Goal: Check status: Check status

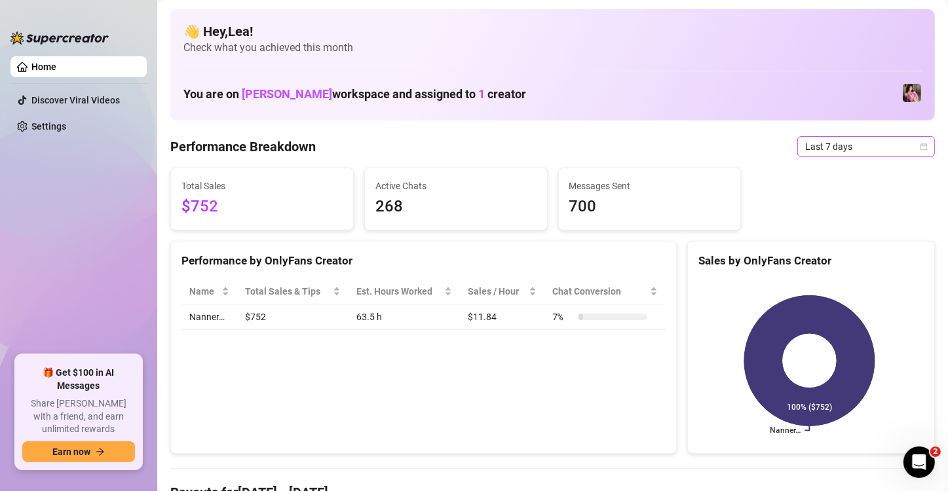
click at [920, 143] on icon "calendar" at bounding box center [924, 147] width 8 height 8
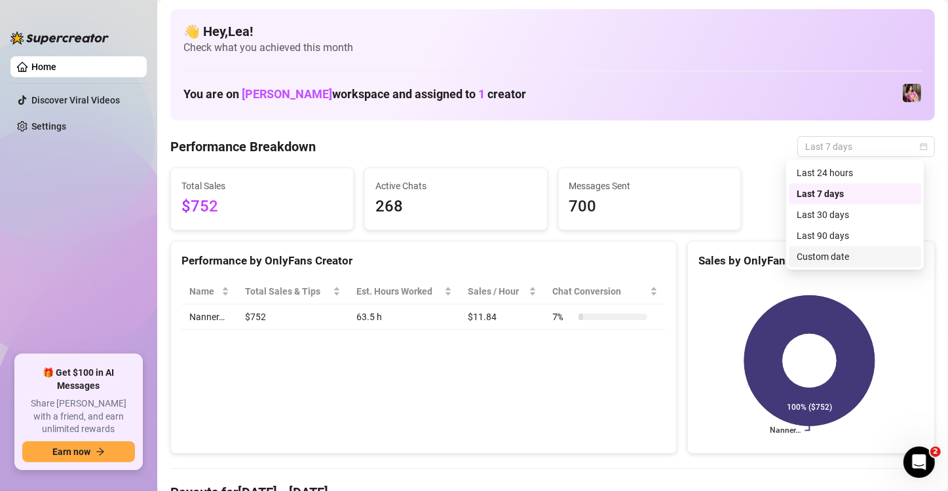
click at [866, 248] on div "Custom date" at bounding box center [855, 256] width 132 height 21
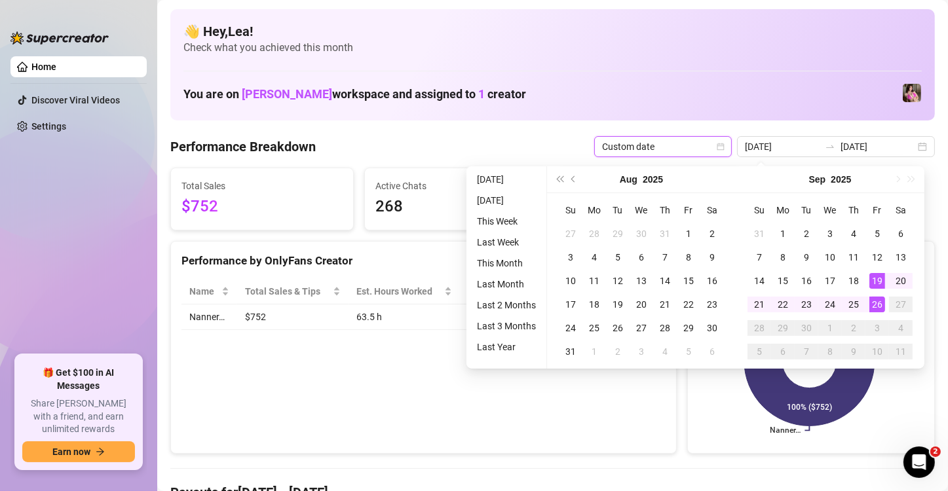
type input "[DATE]"
click at [879, 301] on div "26" at bounding box center [877, 305] width 16 height 16
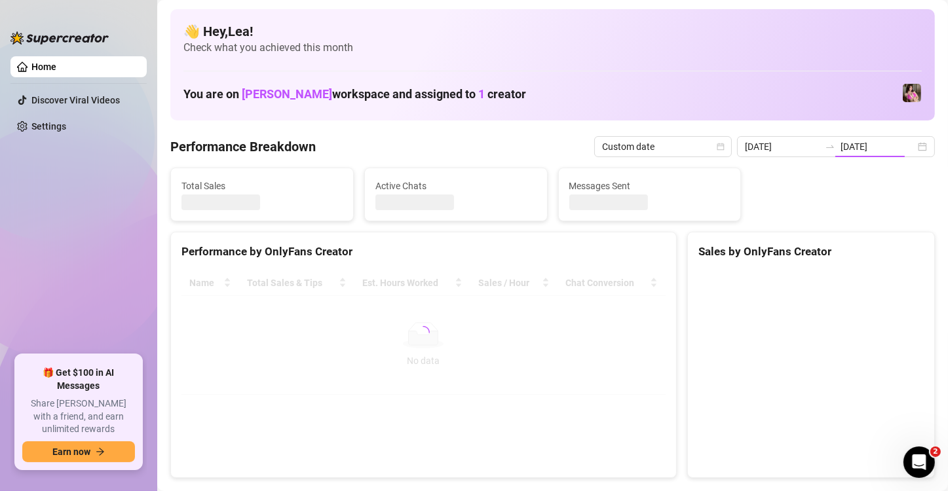
type input "[DATE]"
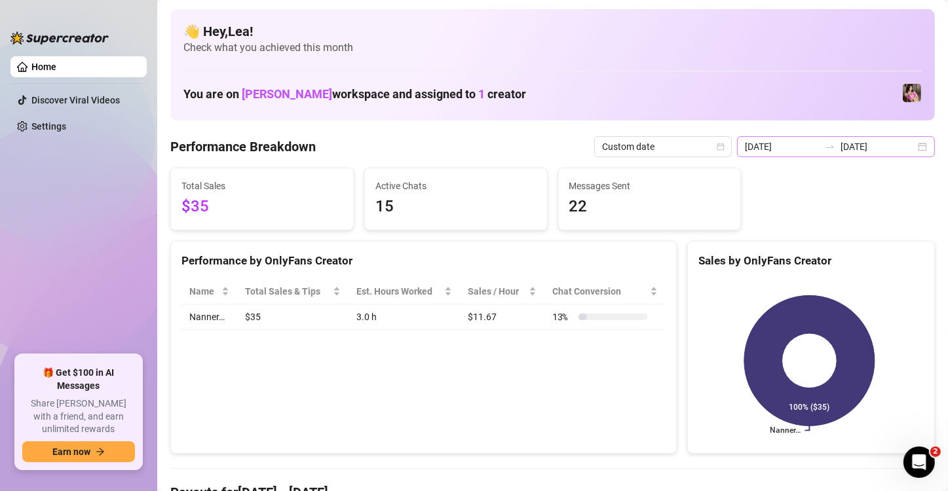
click at [911, 148] on div "[DATE] [DATE]" at bounding box center [836, 146] width 198 height 21
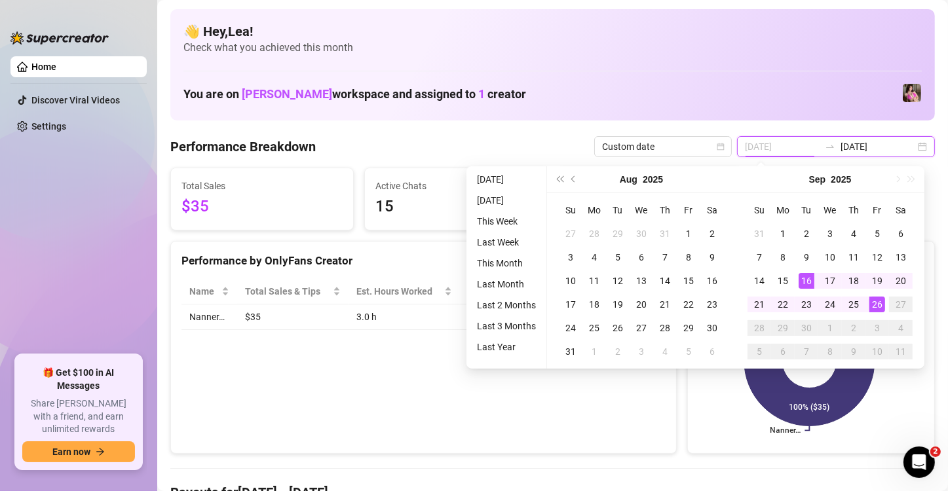
type input "[DATE]"
click at [805, 282] on div "16" at bounding box center [807, 281] width 16 height 16
type input "[DATE]"
click at [856, 308] on div "25" at bounding box center [854, 305] width 16 height 16
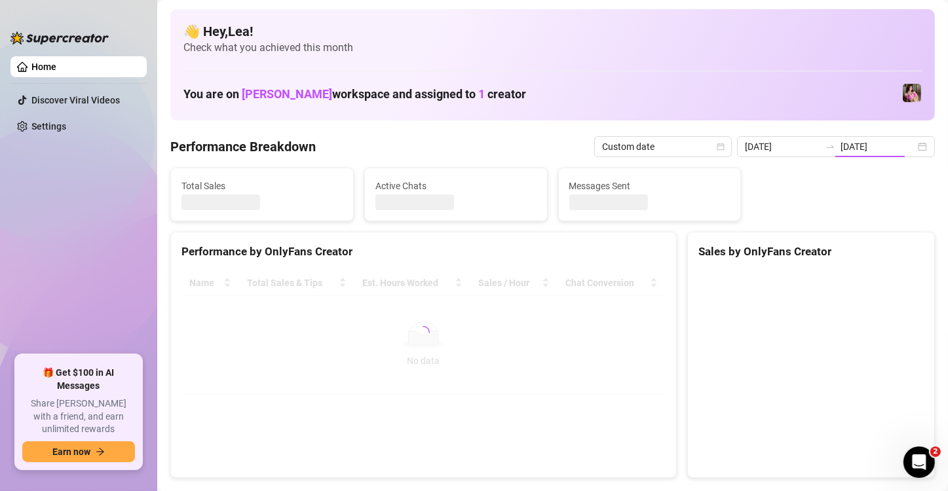
type input "[DATE]"
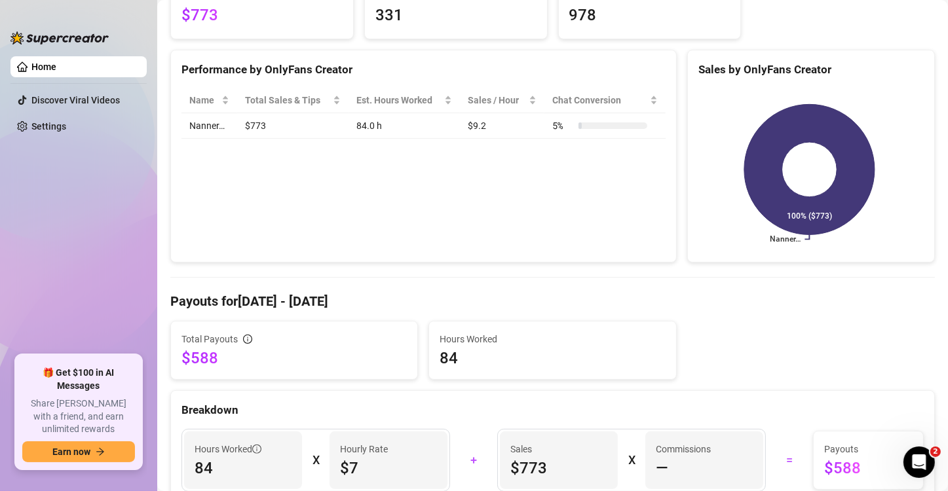
scroll to position [197, 0]
